Goal: Transaction & Acquisition: Purchase product/service

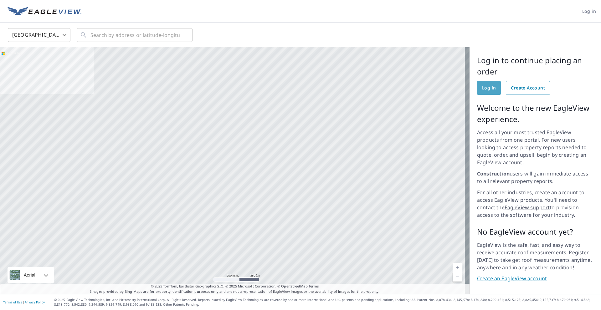
click at [483, 88] on span "Log in" at bounding box center [489, 88] width 14 height 8
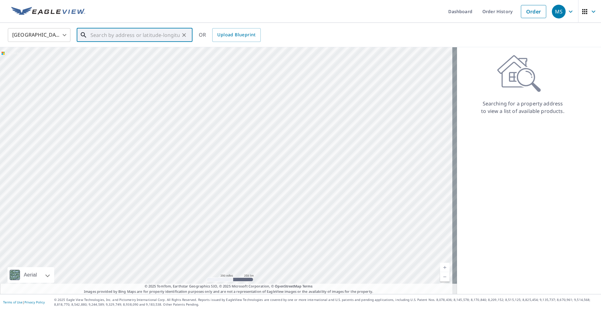
click at [115, 38] on input "text" at bounding box center [135, 35] width 89 height 18
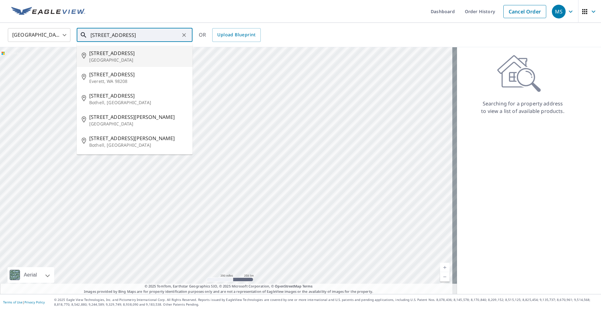
click at [116, 56] on span "[STREET_ADDRESS]" at bounding box center [138, 53] width 98 height 8
type input "[STREET_ADDRESS]"
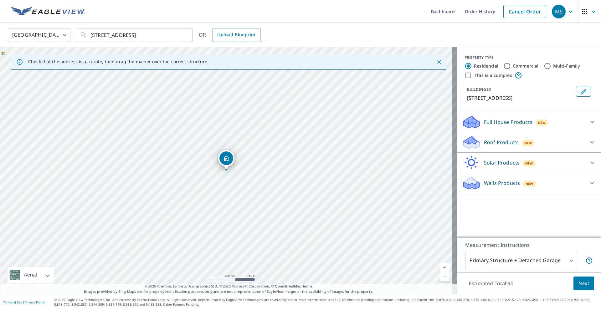
click at [484, 143] on p "Roof Products" at bounding box center [501, 143] width 35 height 8
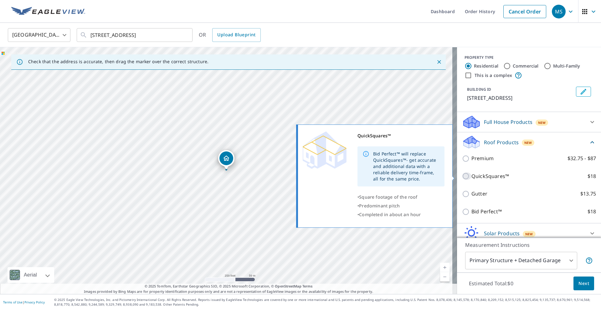
click at [462, 176] on input "QuickSquares™ $18" at bounding box center [466, 177] width 9 height 8
checkbox input "true"
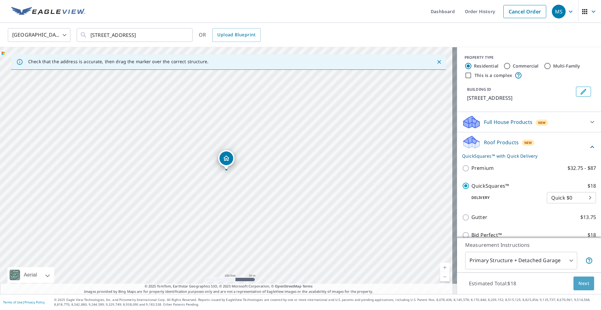
click at [579, 285] on span "Next" at bounding box center [584, 284] width 11 height 8
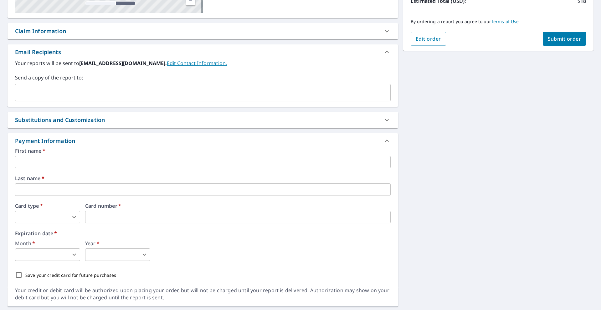
scroll to position [167, 0]
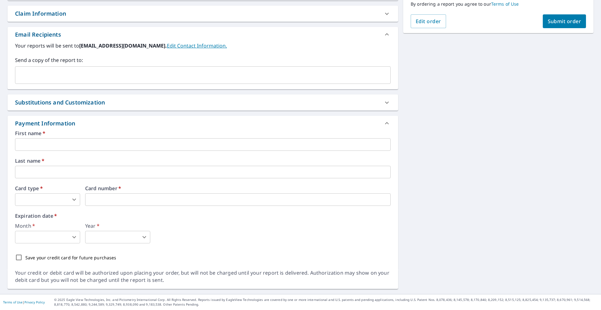
click at [38, 145] on input "text" at bounding box center [203, 144] width 376 height 13
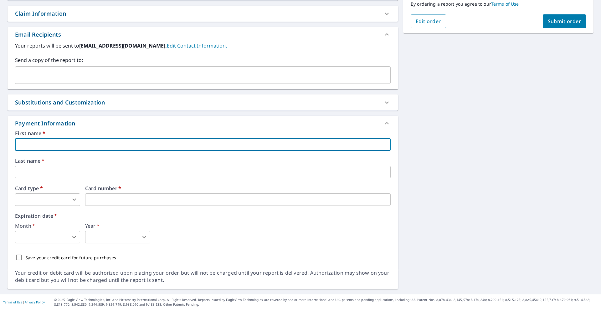
type input "Melody"
type input "[EMAIL_ADDRESS][DOMAIN_NAME]"
type input "Simle"
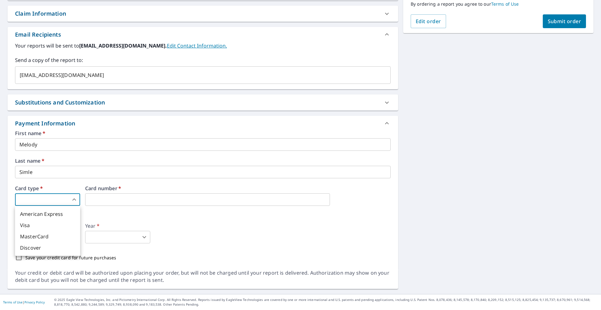
click at [29, 200] on body "MS MS Dashboard Order History Cancel Order MS Dashboard / Finalize Order Finali…" at bounding box center [300, 155] width 601 height 310
drag, startPoint x: 36, startPoint y: 226, endPoint x: 97, endPoint y: 206, distance: 64.5
click at [40, 225] on li "Visa" at bounding box center [47, 225] width 65 height 11
type input "2"
click at [113, 195] on iframe at bounding box center [207, 200] width 245 height 13
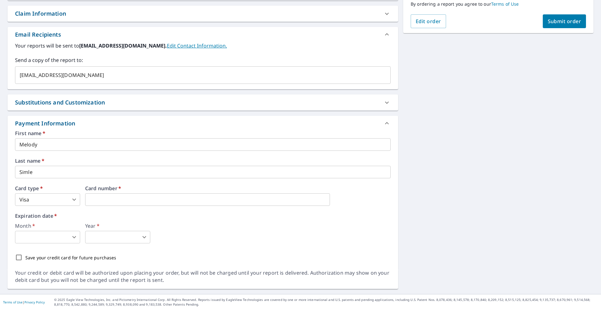
click at [51, 238] on body "MS MS Dashboard Order History Cancel Order MS Dashboard / Finalize Order Finali…" at bounding box center [300, 155] width 601 height 310
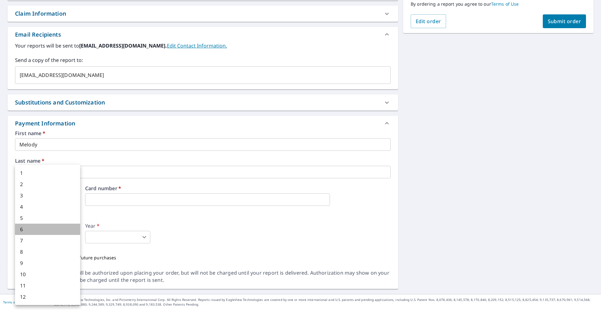
click at [53, 227] on li "6" at bounding box center [47, 229] width 65 height 11
type input "6"
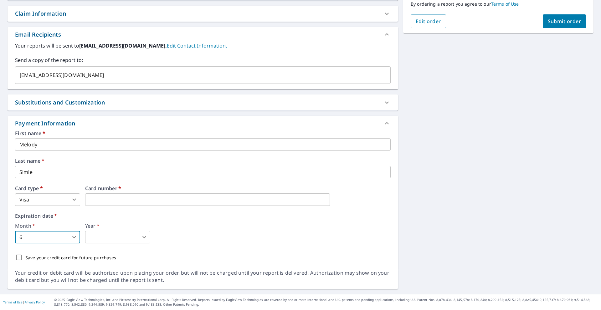
click at [126, 238] on body "MS MS Dashboard Order History Cancel Order MS Dashboard / Finalize Order Finali…" at bounding box center [300, 155] width 601 height 310
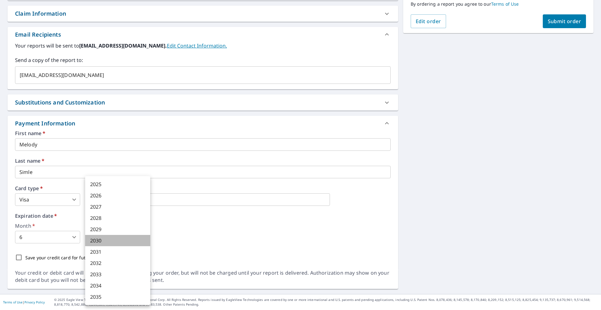
click at [101, 241] on li "2030" at bounding box center [117, 240] width 65 height 11
type input "2030"
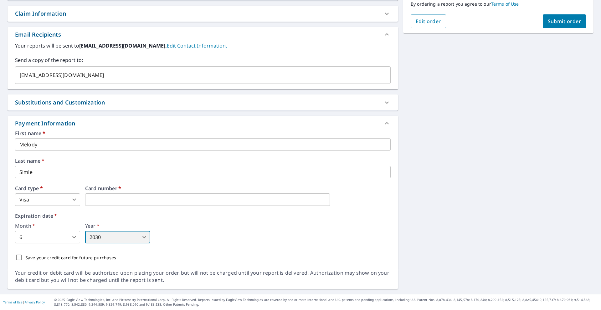
scroll to position [41, 0]
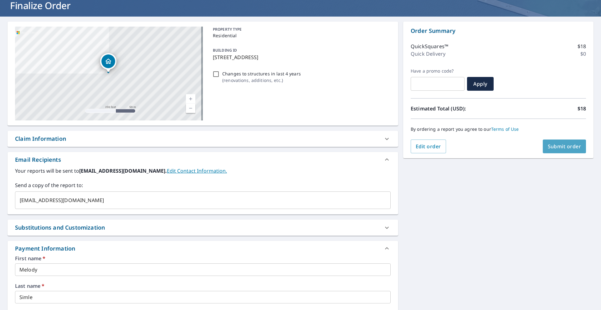
click at [557, 149] on span "Submit order" at bounding box center [565, 146] width 34 height 7
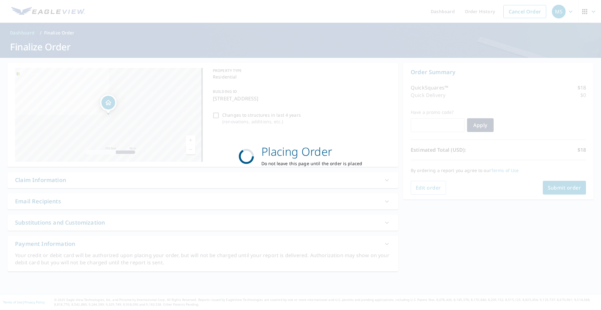
scroll to position [0, 0]
